Goal: Check status: Check status

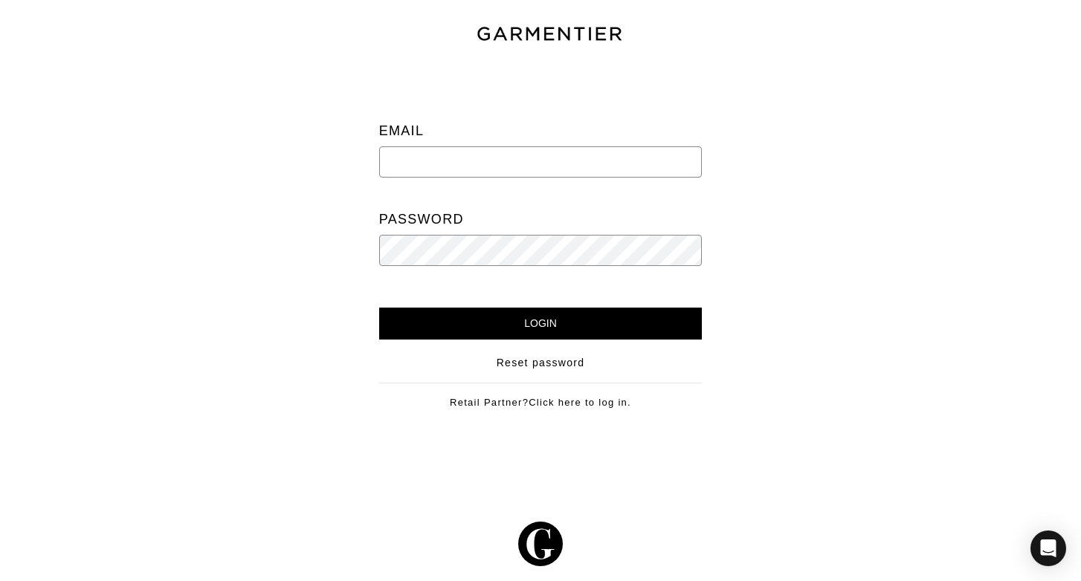
click at [403, 167] on input "email" at bounding box center [540, 161] width 323 height 31
type input "[PERSON_NAME][EMAIL_ADDRESS][PERSON_NAME][DOMAIN_NAME]"
click at [379, 308] on input "Login" at bounding box center [540, 324] width 323 height 32
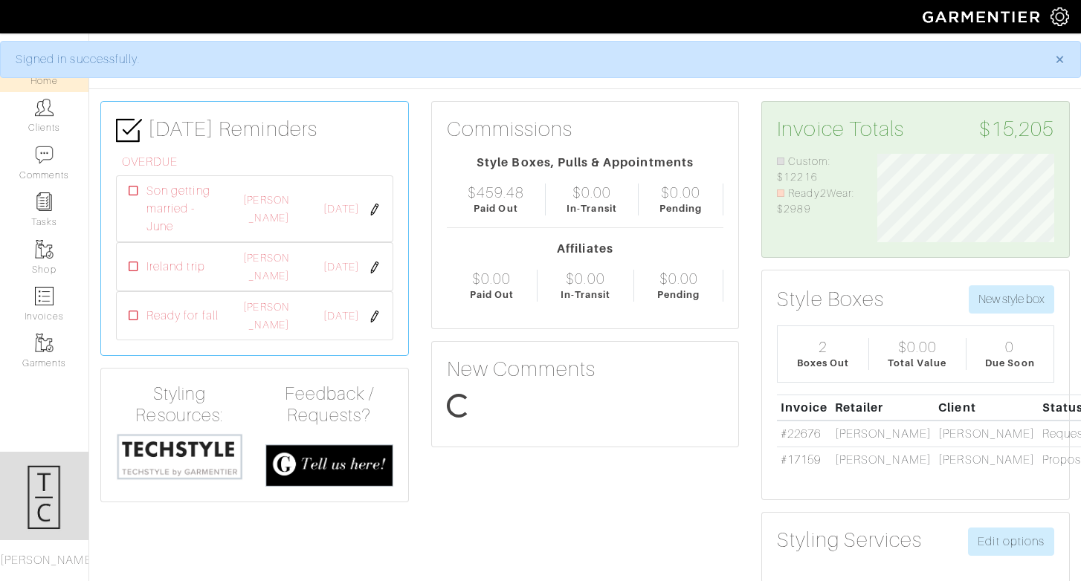
scroll to position [88, 200]
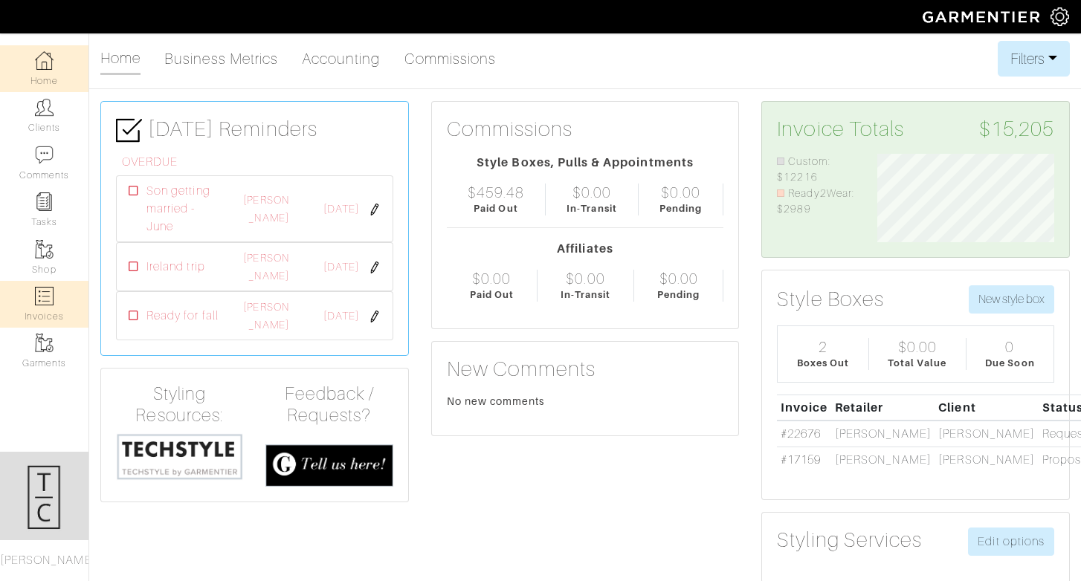
click at [56, 309] on link "Invoices" at bounding box center [44, 304] width 88 height 47
select select
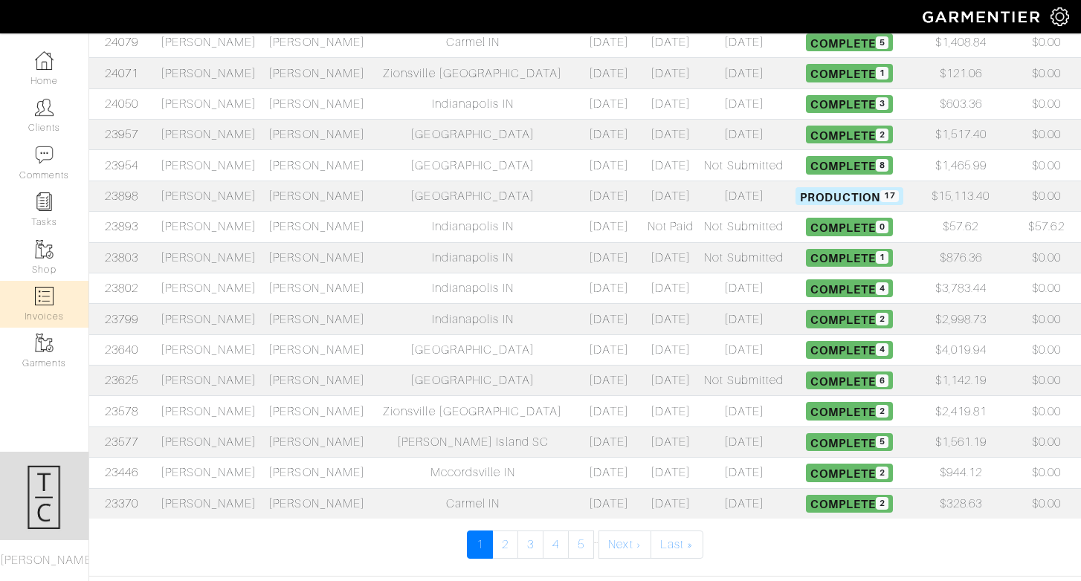
scroll to position [597, 0]
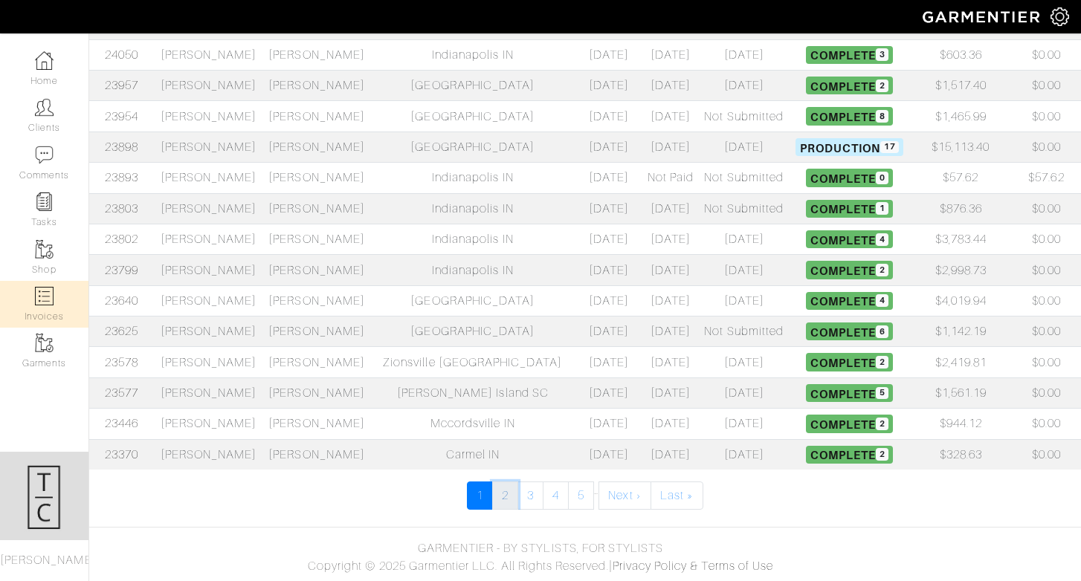
click at [503, 500] on link "2" at bounding box center [505, 496] width 26 height 28
select select
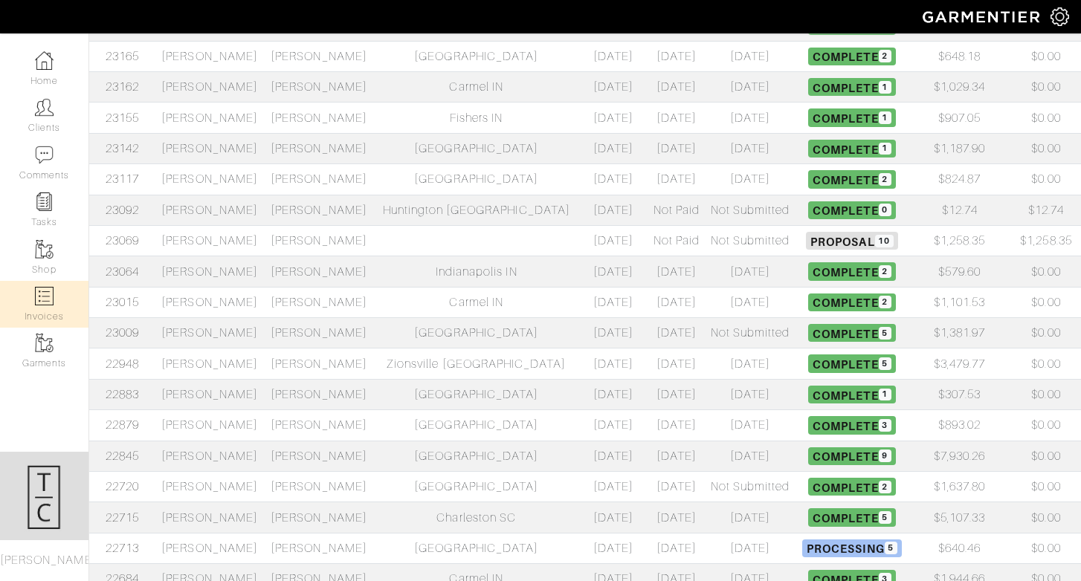
scroll to position [498, 0]
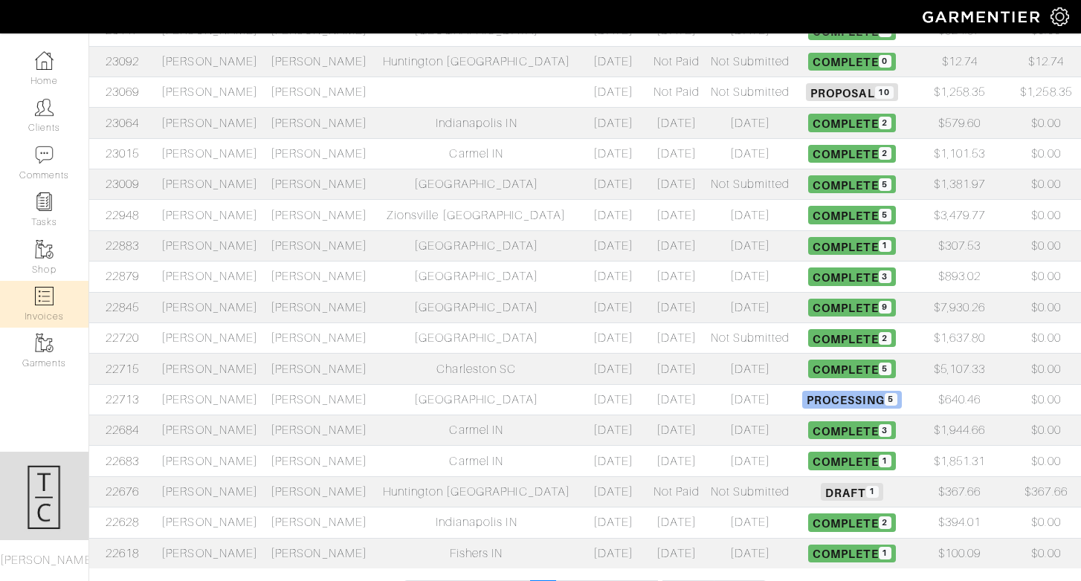
click at [214, 397] on td "[PERSON_NAME]" at bounding box center [209, 399] width 109 height 30
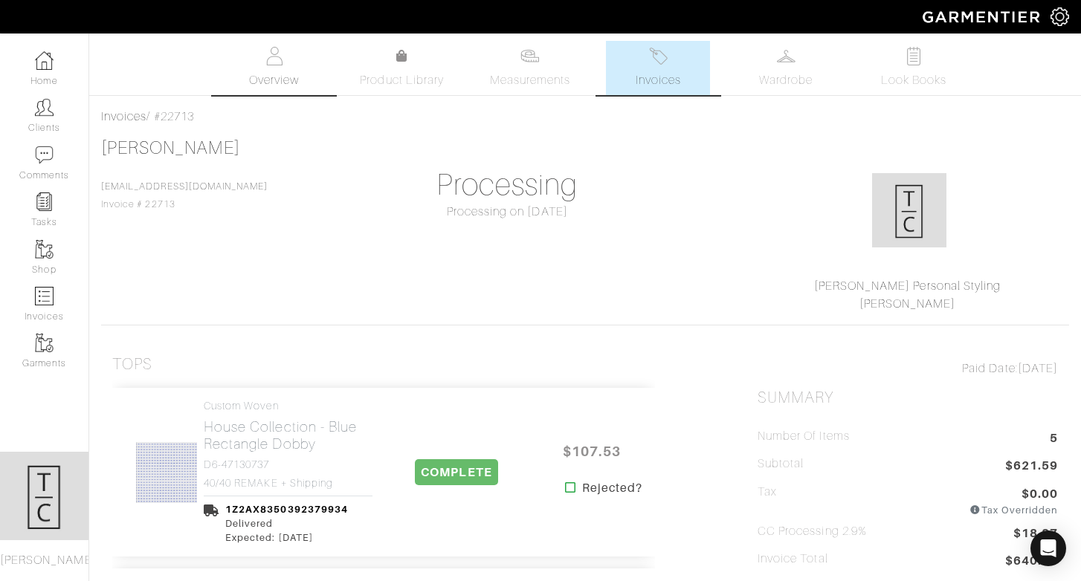
click at [271, 68] on link "Overview" at bounding box center [274, 68] width 104 height 54
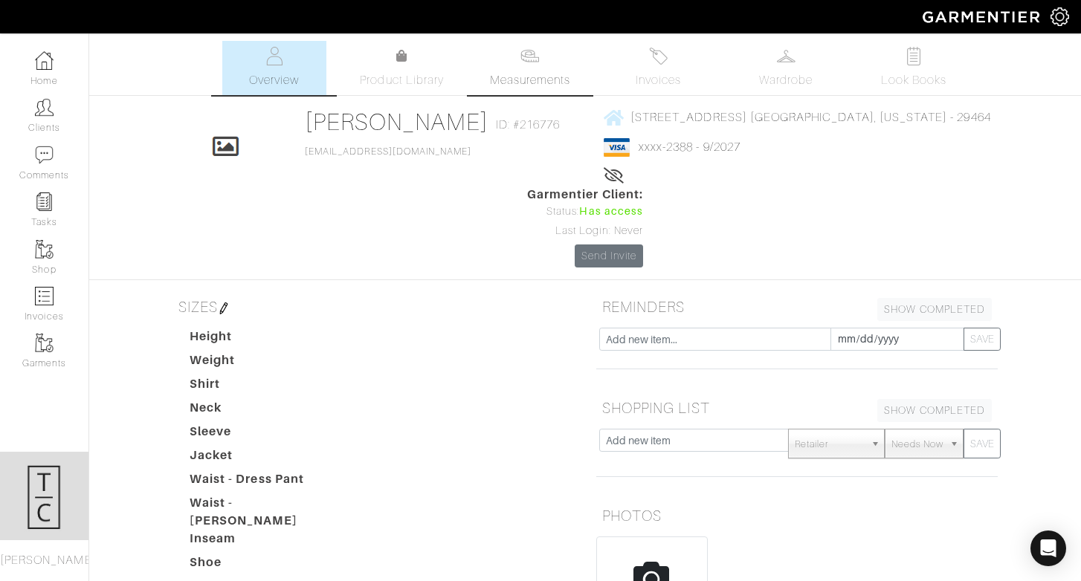
click at [529, 53] on img at bounding box center [529, 56] width 19 height 19
